Goal: Information Seeking & Learning: Learn about a topic

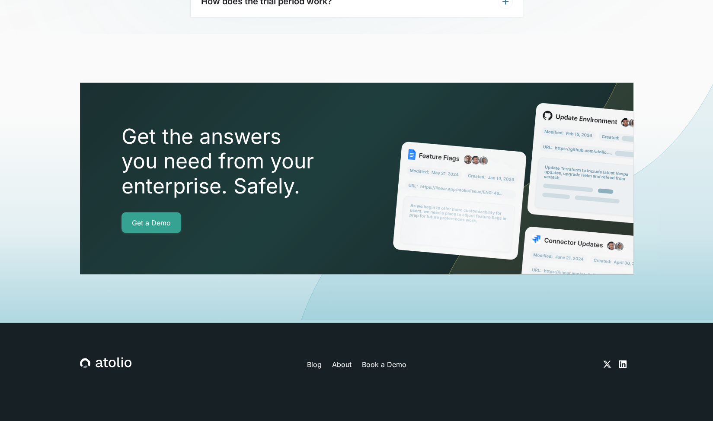
scroll to position [3016, 0]
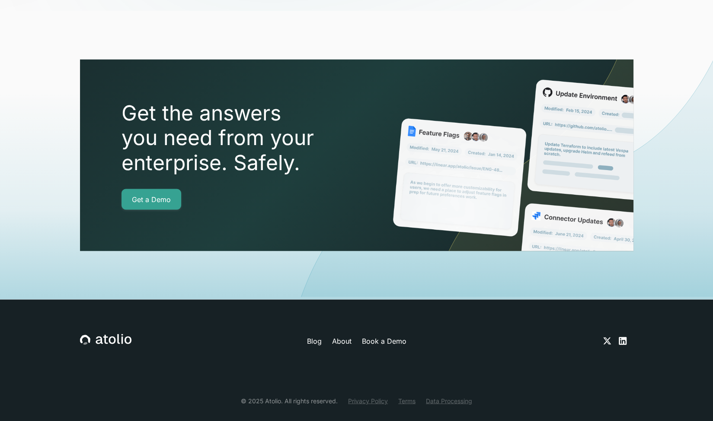
click at [343, 336] on link "About" at bounding box center [340, 341] width 19 height 10
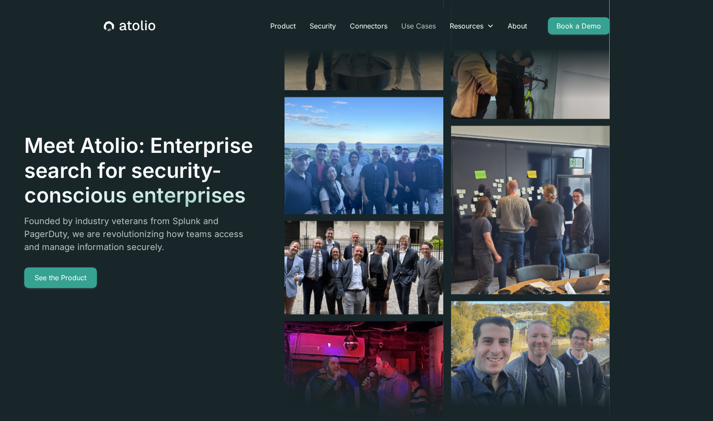
click at [424, 25] on link "Use Cases" at bounding box center [418, 25] width 48 height 17
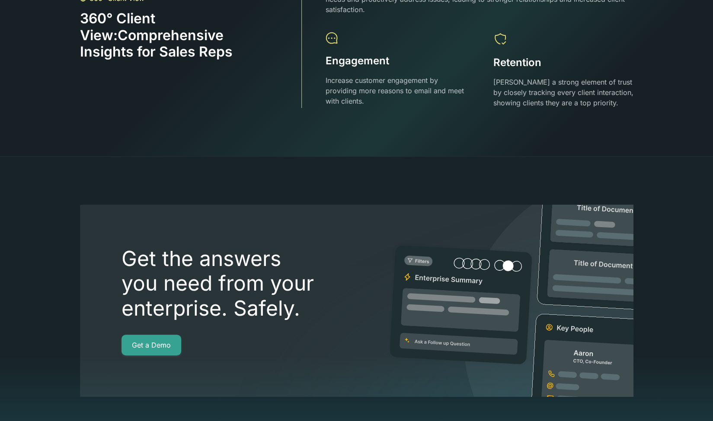
scroll to position [2282, 0]
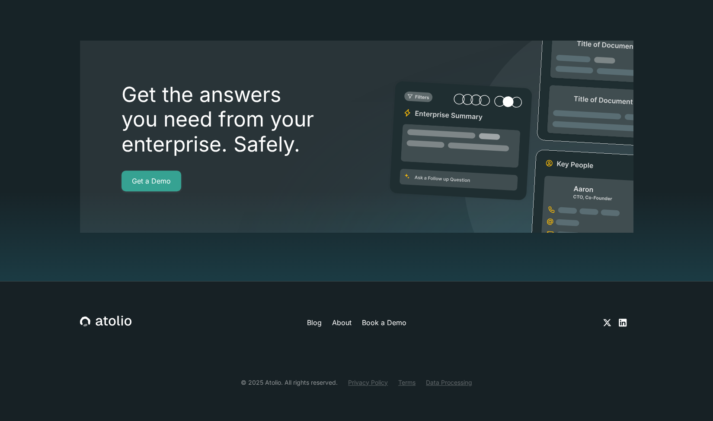
click at [623, 322] on icon at bounding box center [622, 323] width 10 height 10
